Goal: Find specific page/section: Find specific page/section

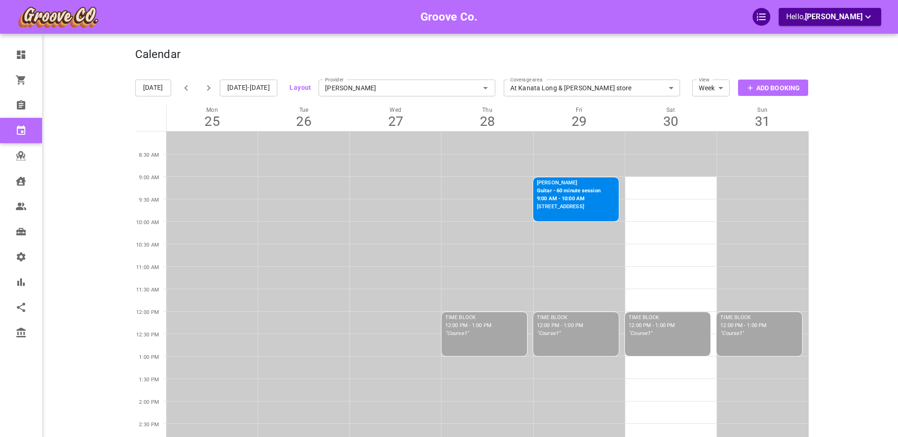
click at [83, 123] on div "Groove Co. Hello, Boris Sandford" at bounding box center [98, 417] width 73 height 806
click at [207, 88] on icon "button" at bounding box center [208, 88] width 3 height 6
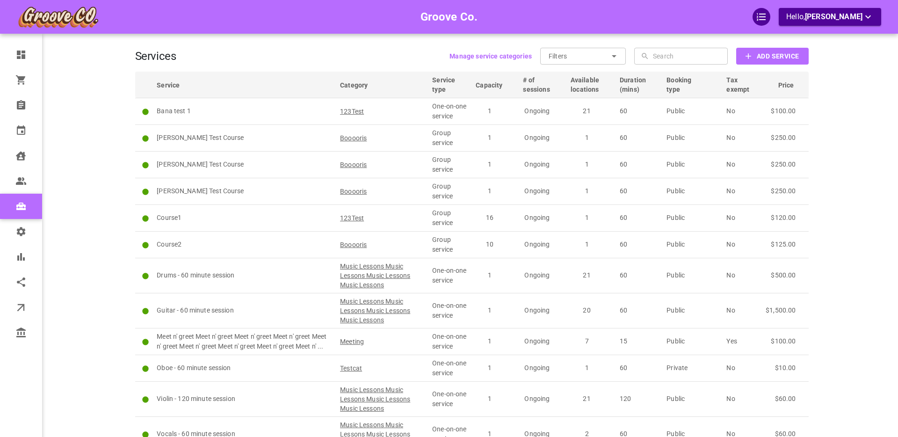
click at [80, 66] on div "Groove Co. Hello, Boris Sandford" at bounding box center [98, 252] width 73 height 477
